Goal: Task Accomplishment & Management: Use online tool/utility

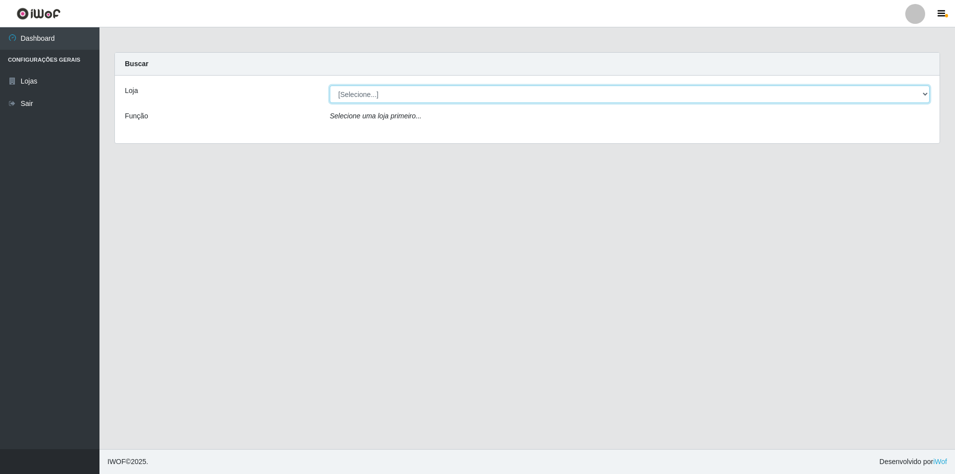
click at [919, 94] on select "[Selecione...] Extrabom - Loja 01 Centro de Distribuição" at bounding box center [630, 94] width 600 height 17
select select "435"
click at [330, 86] on select "[Selecione...] Extrabom - Loja 01 Centro de Distribuição" at bounding box center [630, 94] width 600 height 17
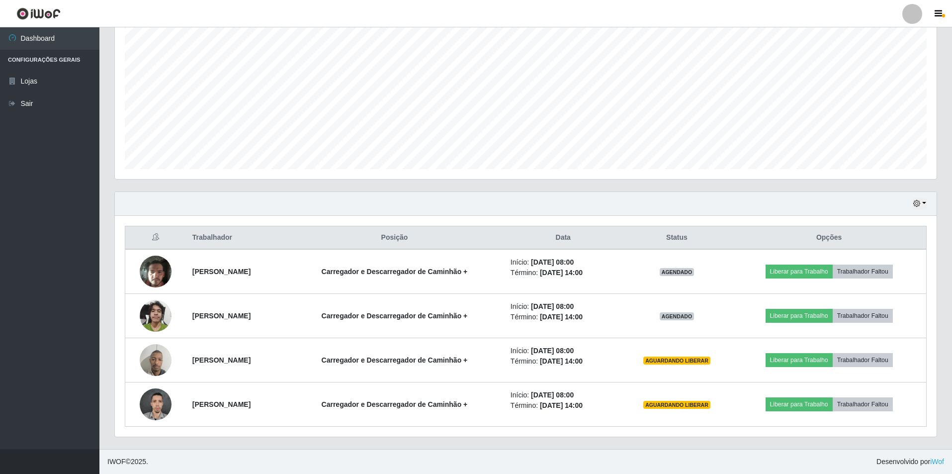
scroll to position [496947, 496331]
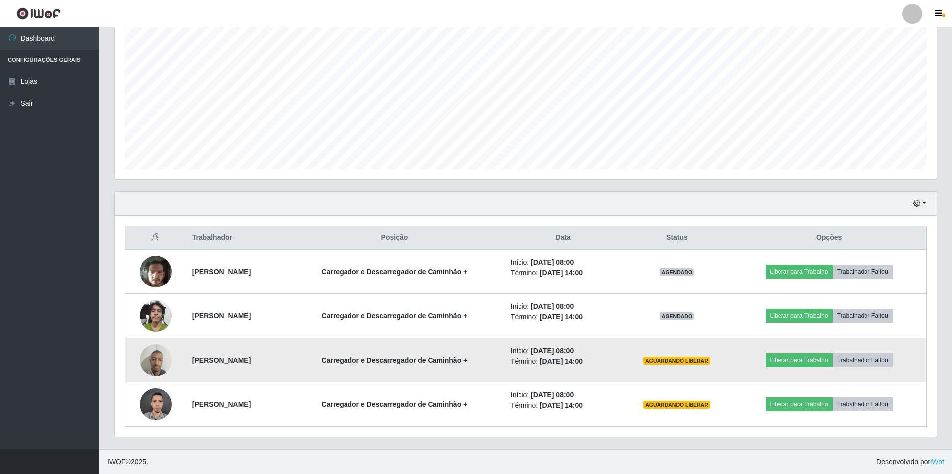
click at [701, 359] on span "AGUARDANDO LIBERAR" at bounding box center [676, 360] width 67 height 8
drag, startPoint x: 683, startPoint y: 360, endPoint x: 743, endPoint y: 359, distance: 60.2
click at [732, 359] on td "AGUARDANDO LIBERAR" at bounding box center [677, 360] width 110 height 44
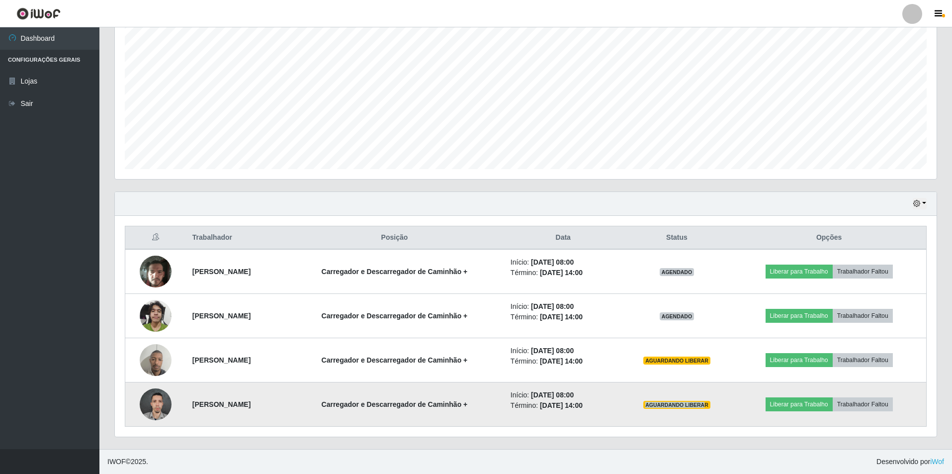
drag, startPoint x: 681, startPoint y: 405, endPoint x: 737, endPoint y: 403, distance: 56.2
click at [710, 403] on span "AGUARDANDO LIBERAR" at bounding box center [676, 405] width 67 height 8
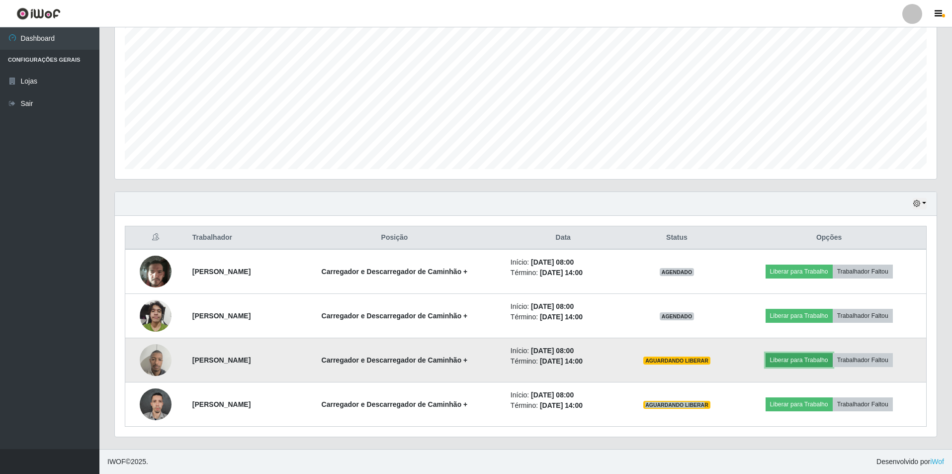
click at [812, 360] on button "Liberar para Trabalho" at bounding box center [799, 360] width 67 height 14
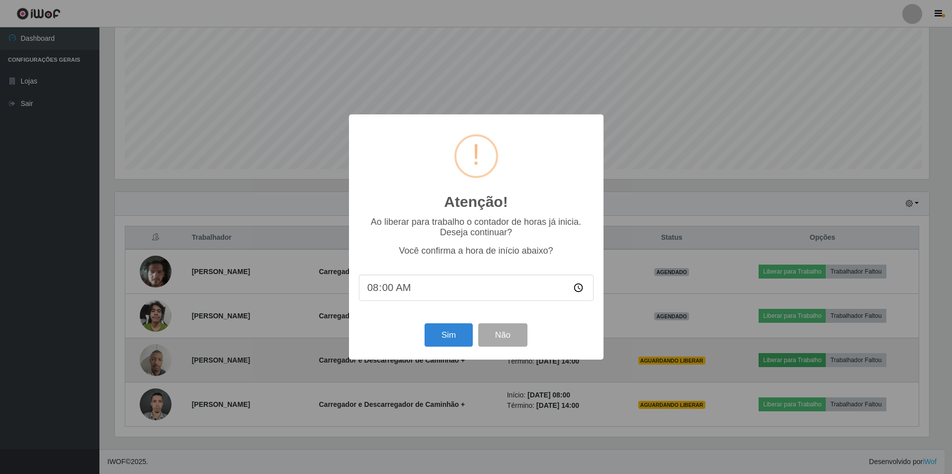
scroll to position [206, 817]
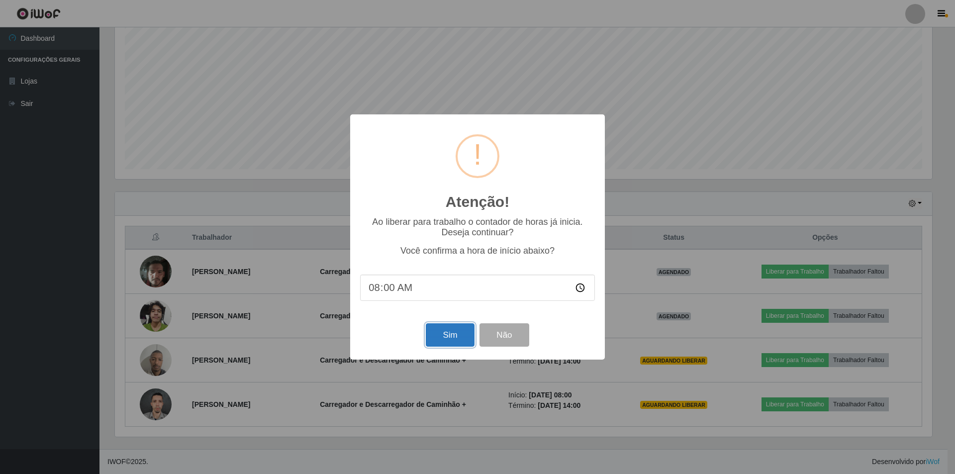
click at [454, 332] on button "Sim" at bounding box center [450, 334] width 48 height 23
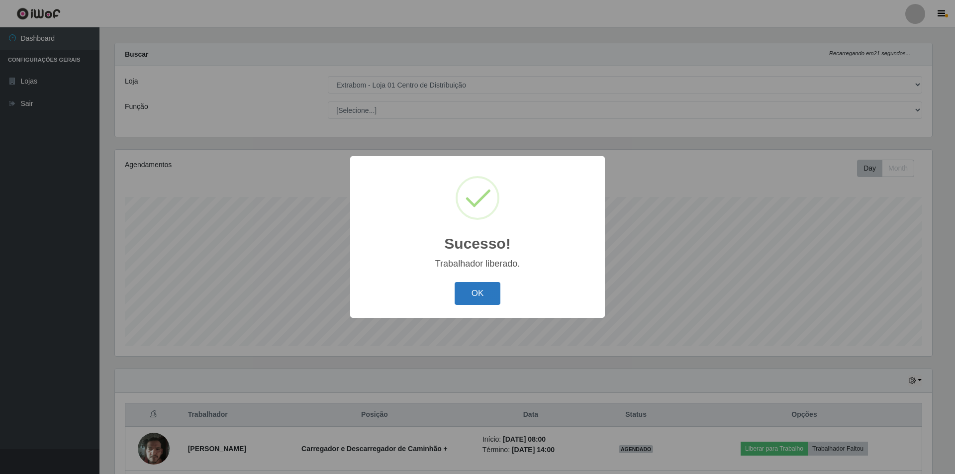
click at [483, 291] on button "OK" at bounding box center [477, 293] width 46 height 23
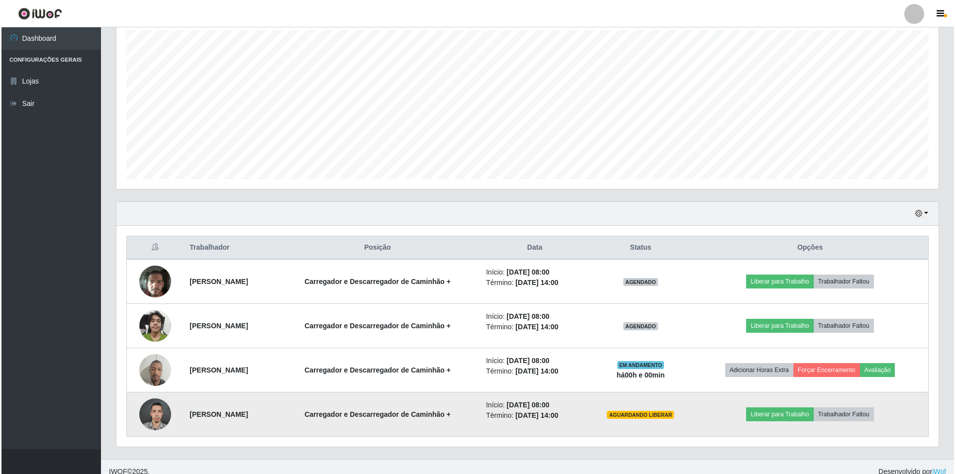
scroll to position [186, 0]
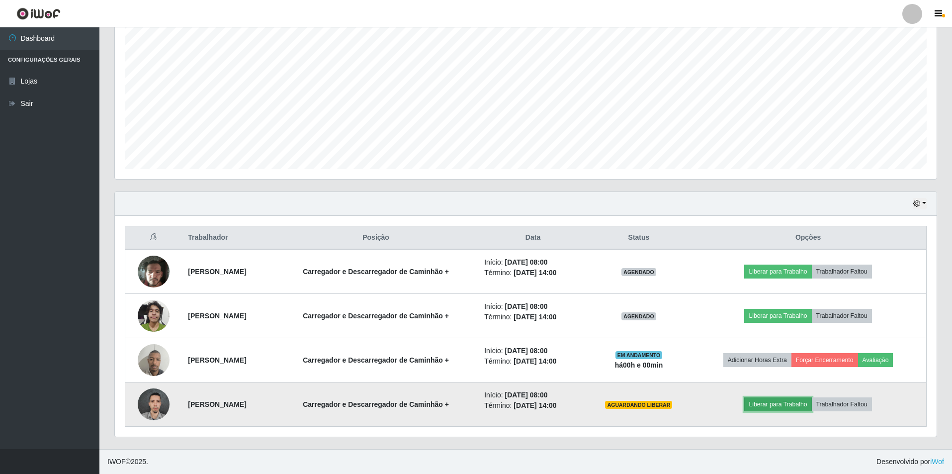
click at [777, 402] on button "Liberar para Trabalho" at bounding box center [777, 404] width 67 height 14
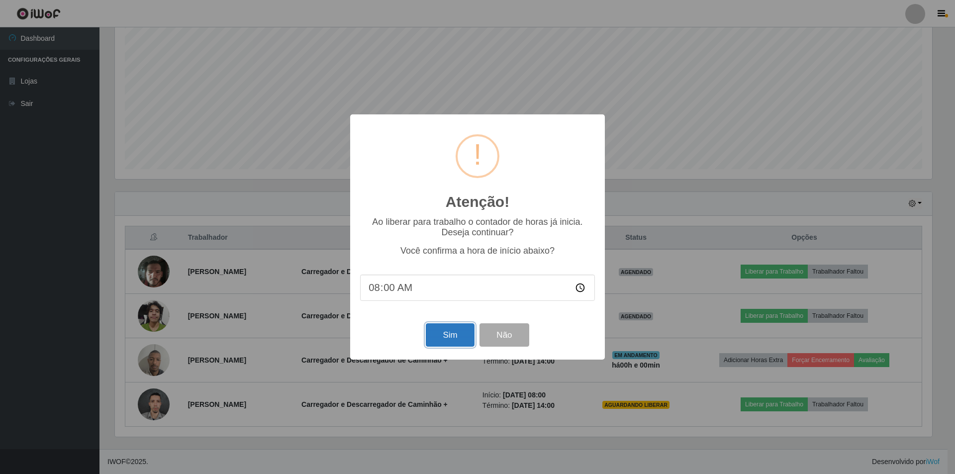
click at [455, 339] on button "Sim" at bounding box center [450, 334] width 48 height 23
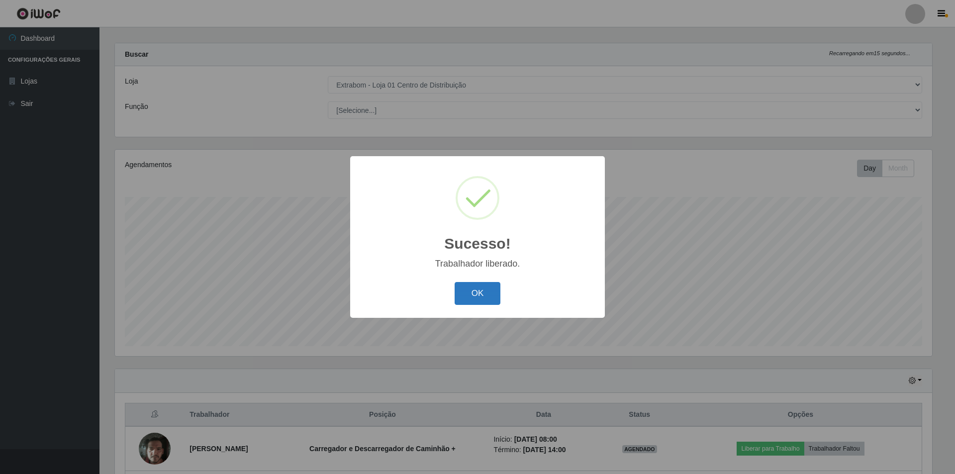
click at [478, 294] on button "OK" at bounding box center [477, 293] width 46 height 23
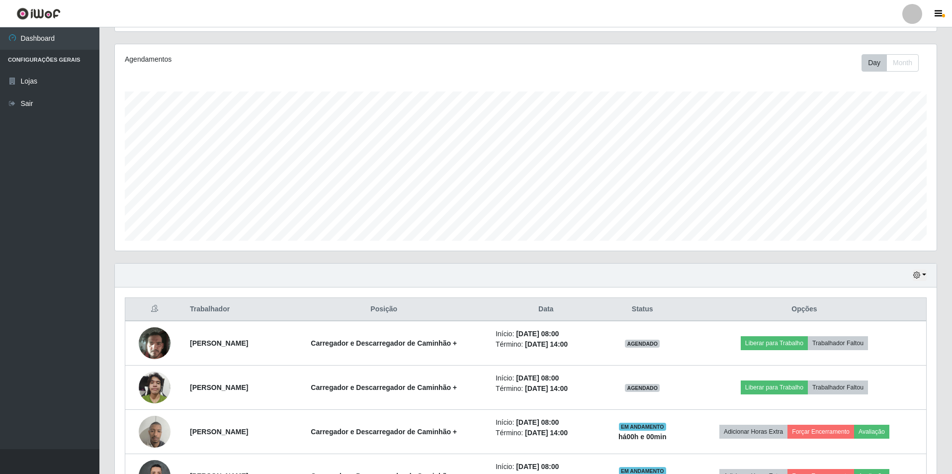
scroll to position [0, 0]
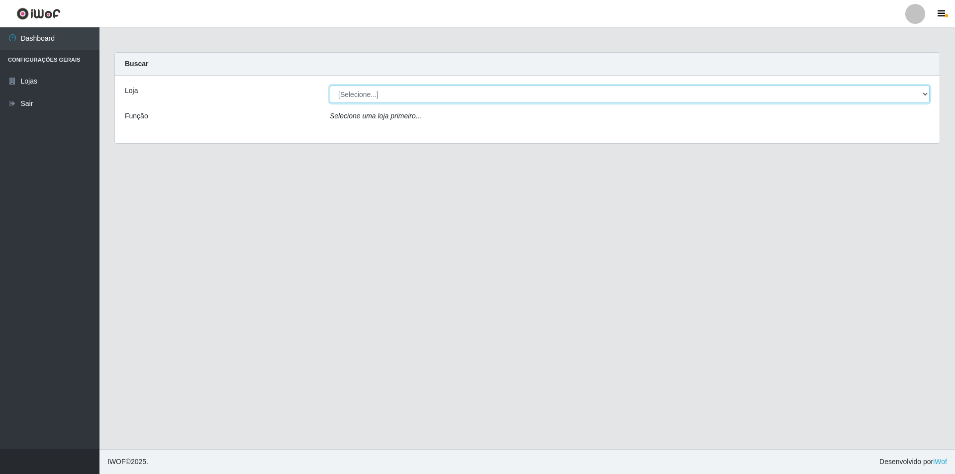
click at [443, 90] on select "[Selecione...] Extrabom - Loja 01 Centro de Distribuição" at bounding box center [630, 94] width 600 height 17
select select "435"
click at [330, 86] on select "[Selecione...] Extrabom - Loja 01 Centro de Distribuição" at bounding box center [630, 94] width 600 height 17
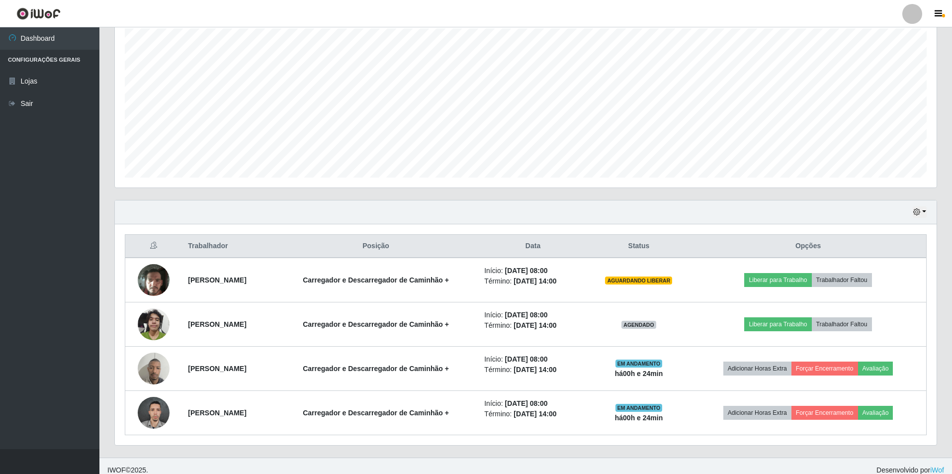
scroll to position [186, 0]
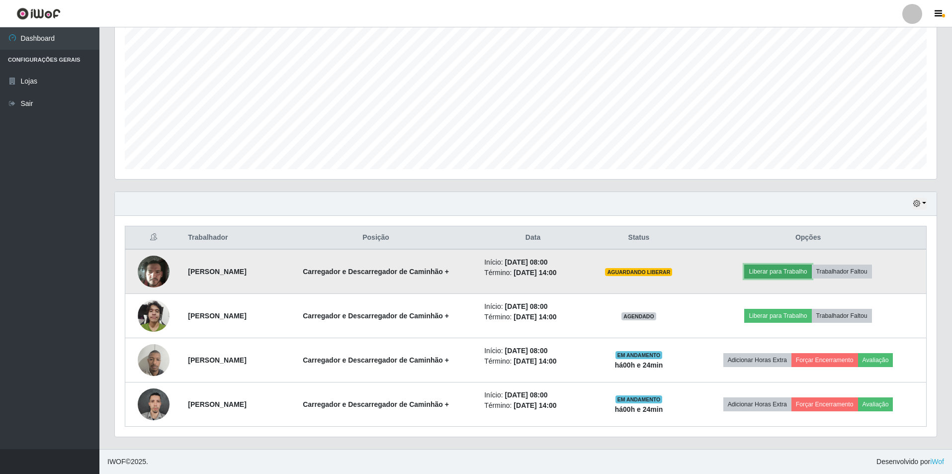
click at [782, 274] on button "Liberar para Trabalho" at bounding box center [777, 271] width 67 height 14
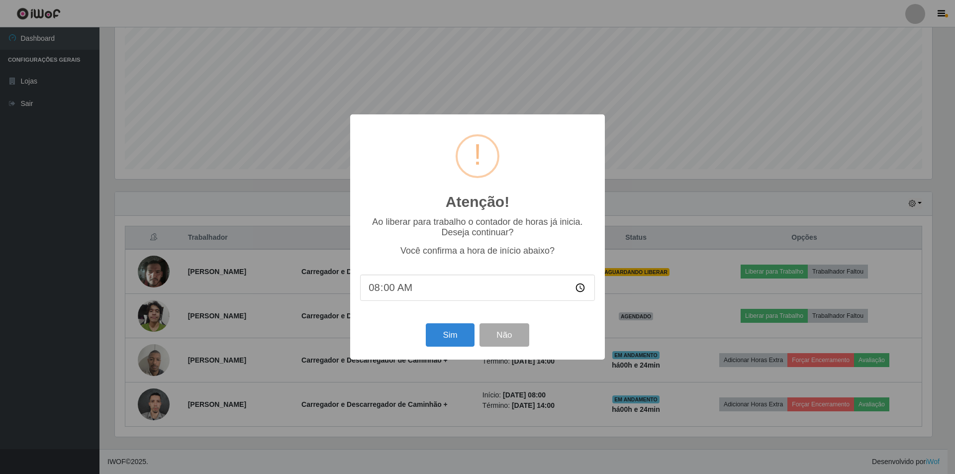
click at [377, 291] on input "08:00" at bounding box center [477, 287] width 235 height 26
click at [388, 290] on input "08:00" at bounding box center [477, 287] width 235 height 26
type input "08:20"
click at [451, 339] on button "Sim" at bounding box center [450, 334] width 48 height 23
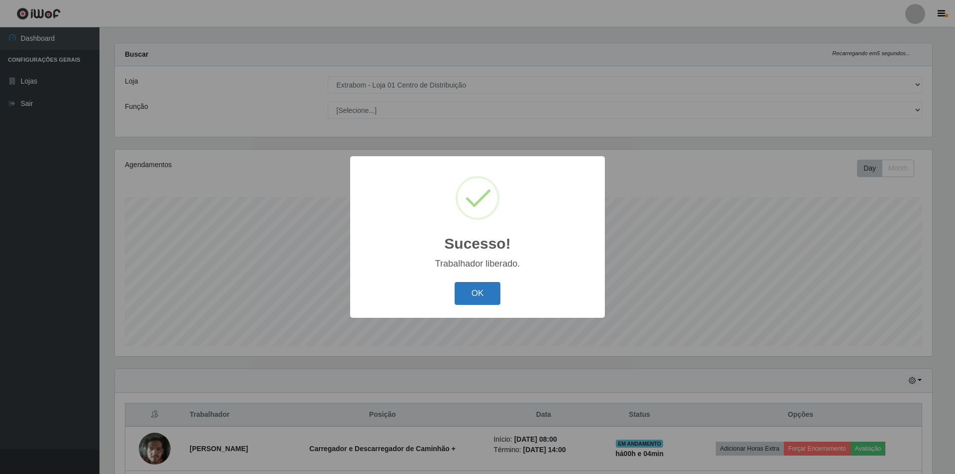
click at [471, 293] on button "OK" at bounding box center [477, 293] width 46 height 23
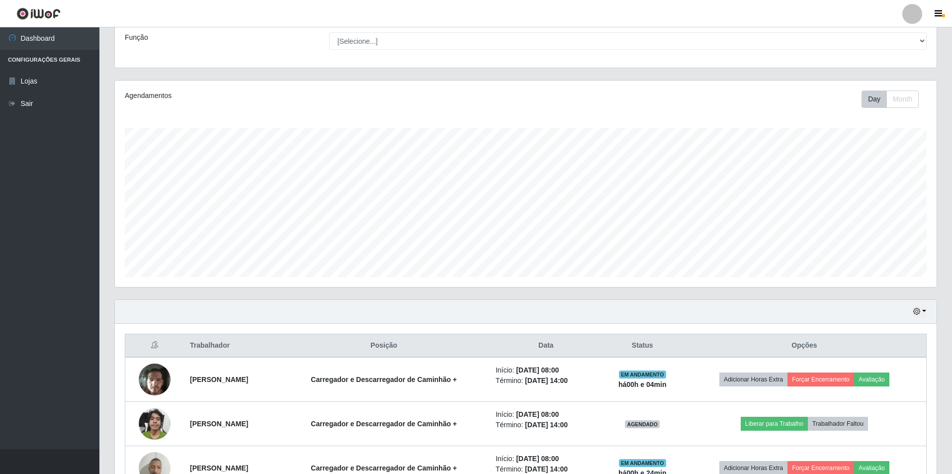
scroll to position [0, 0]
